Goal: Task Accomplishment & Management: Manage account settings

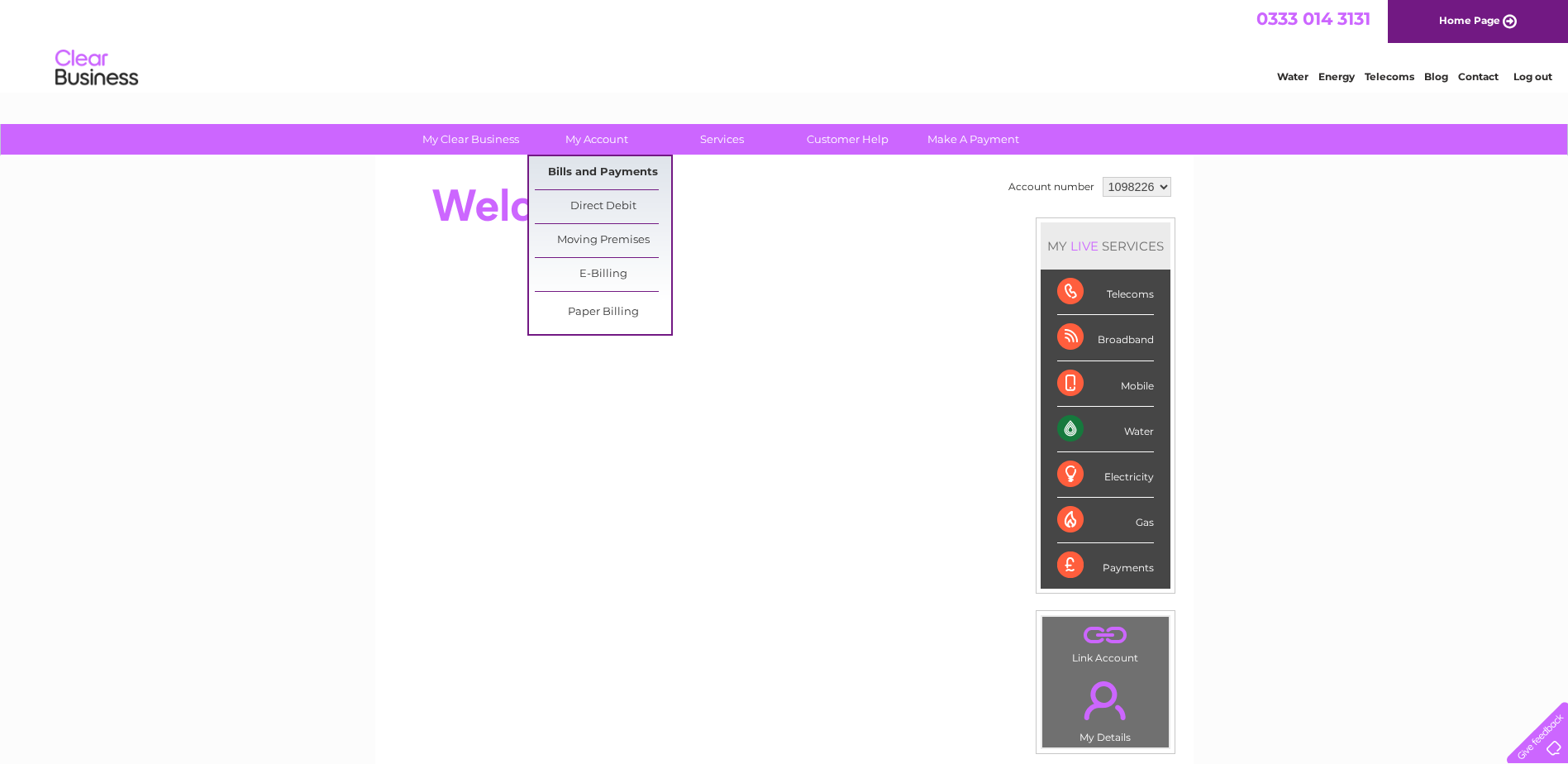
click at [606, 168] on link "Bills and Payments" at bounding box center [603, 173] width 136 height 33
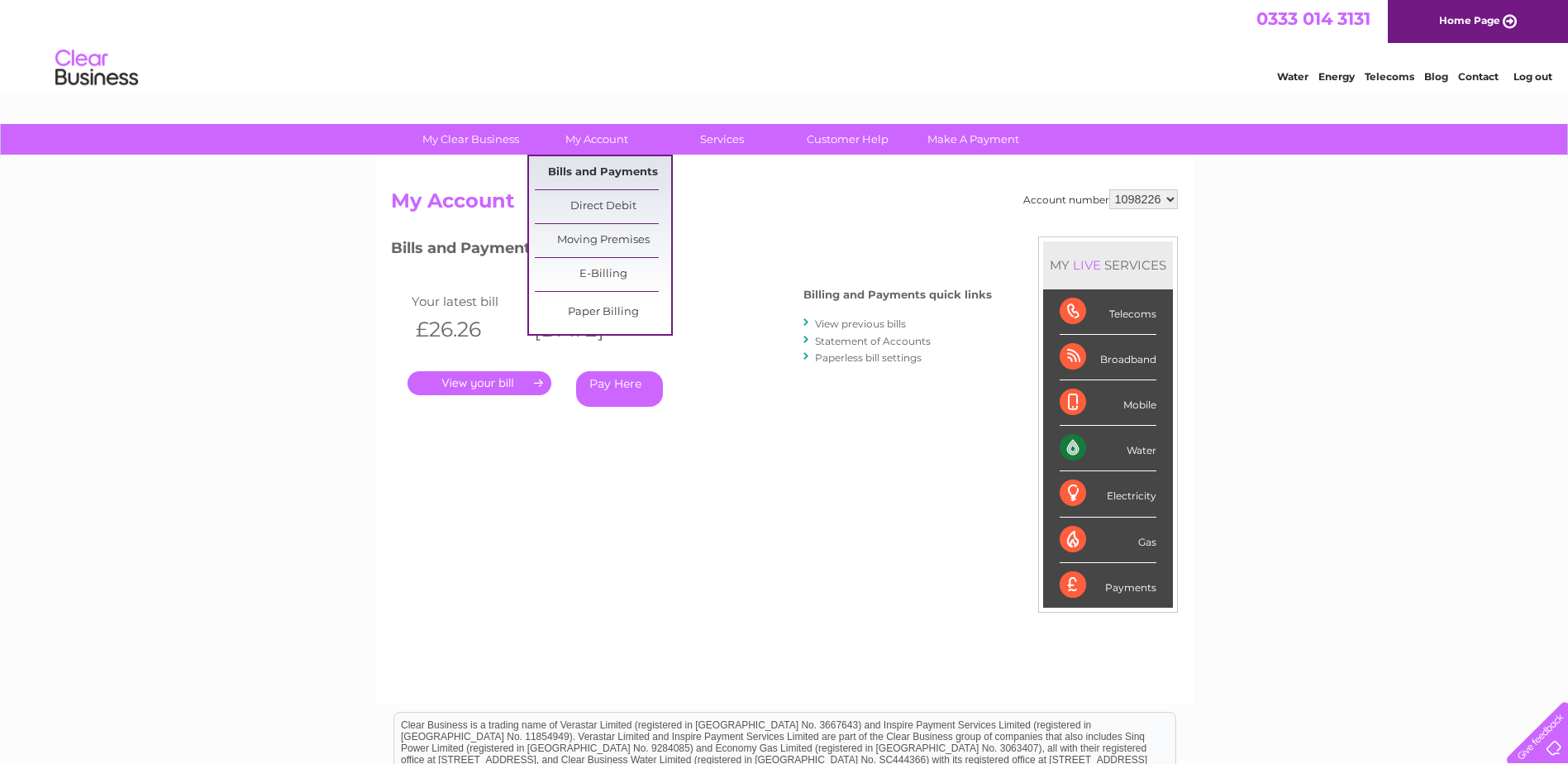
click at [593, 179] on link "Bills and Payments" at bounding box center [603, 173] width 136 height 33
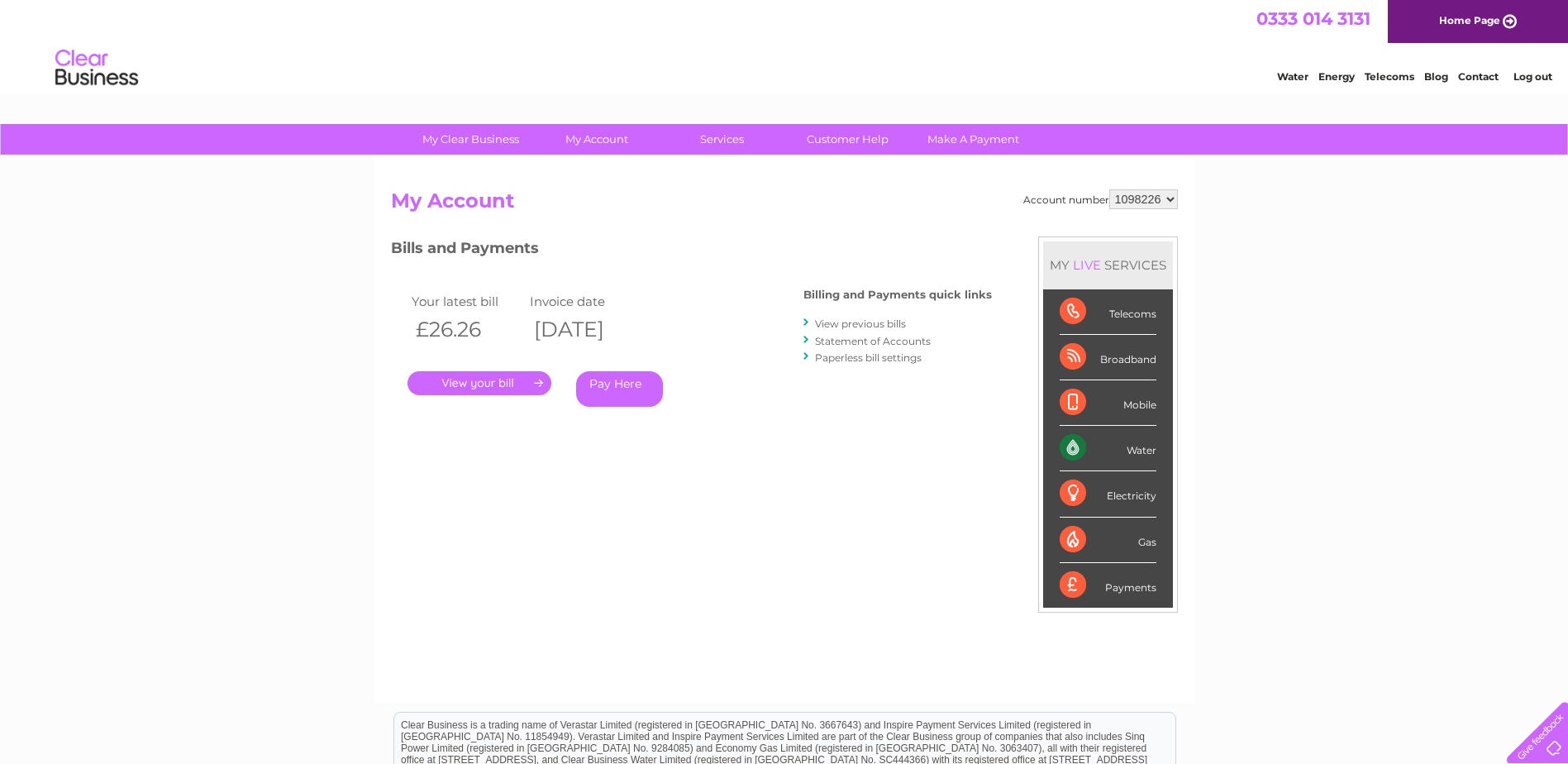
click at [843, 318] on link "View previous bills" at bounding box center [860, 323] width 91 height 12
